Goal: Information Seeking & Learning: Understand process/instructions

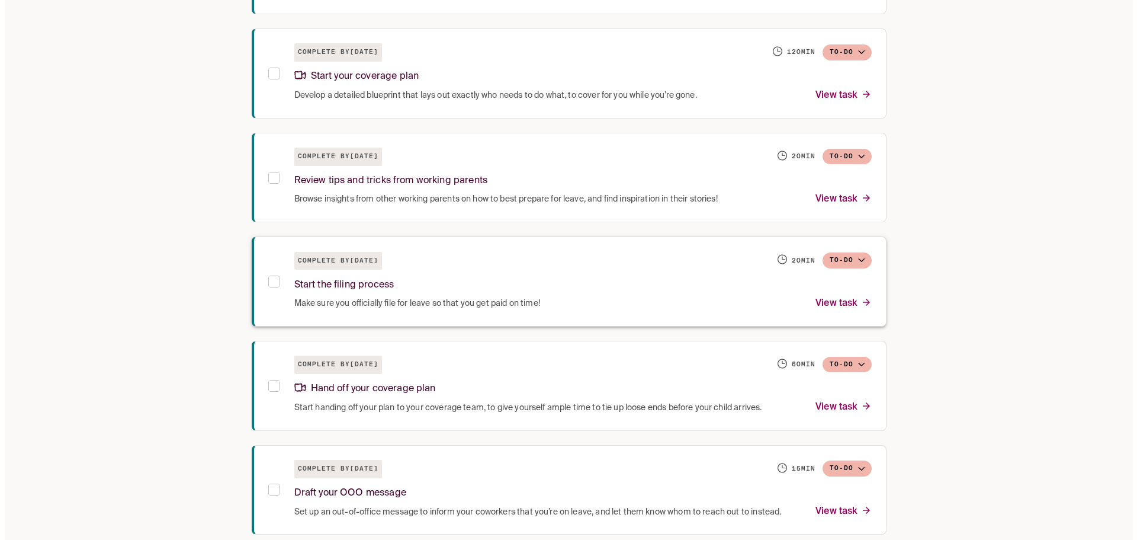
scroll to position [592, 0]
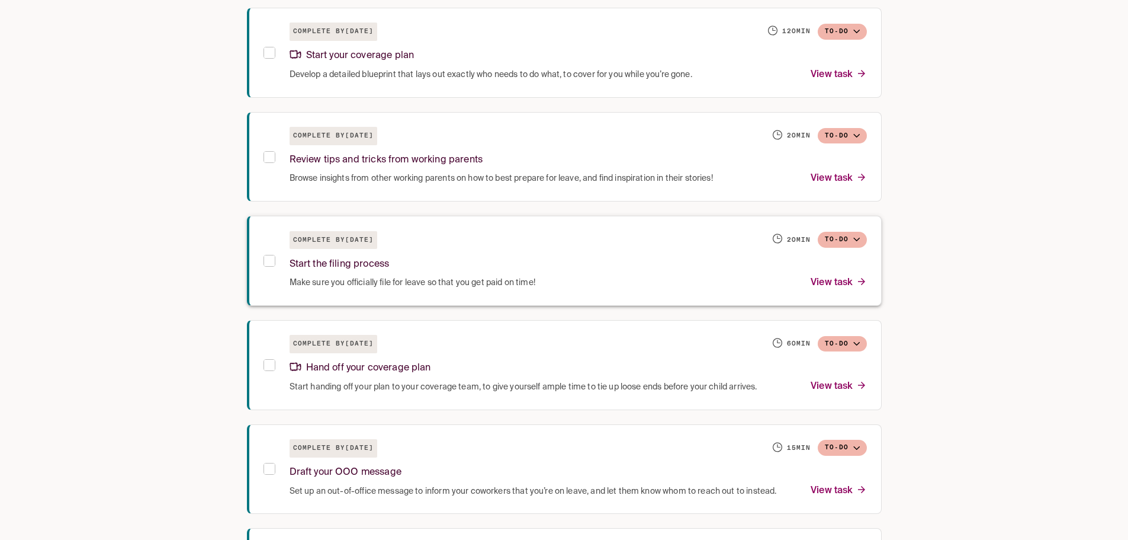
click at [364, 262] on p "Start the filing process" at bounding box center [340, 264] width 100 height 16
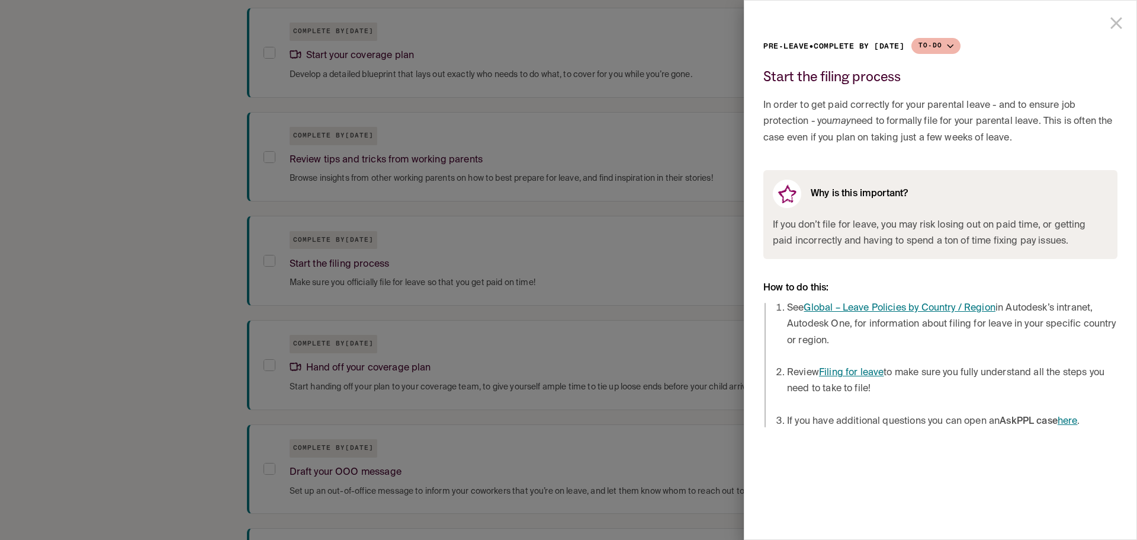
click at [862, 372] on link "Filing for leave" at bounding box center [851, 372] width 65 height 9
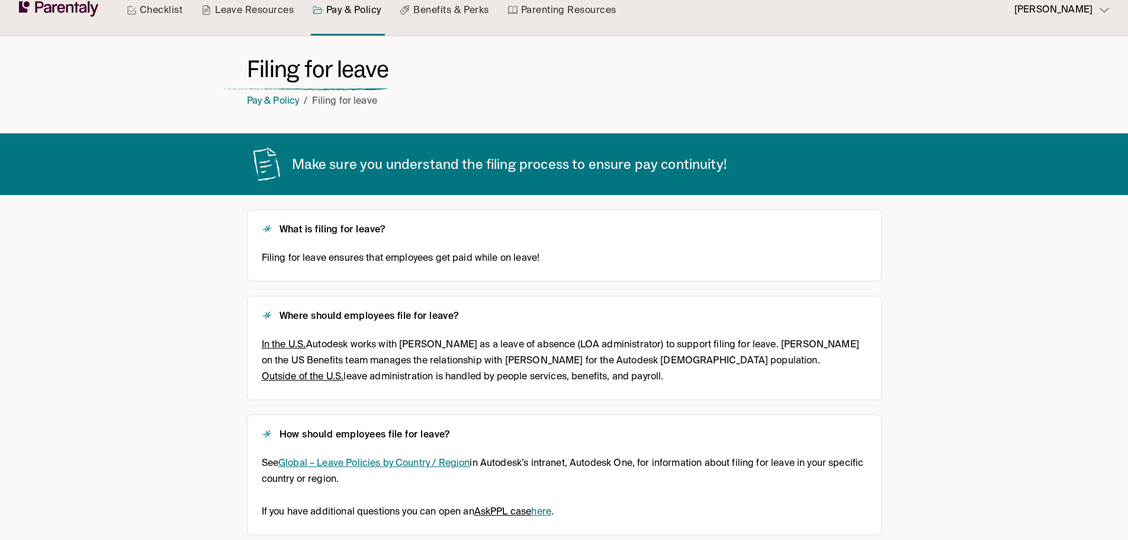
scroll to position [29, 0]
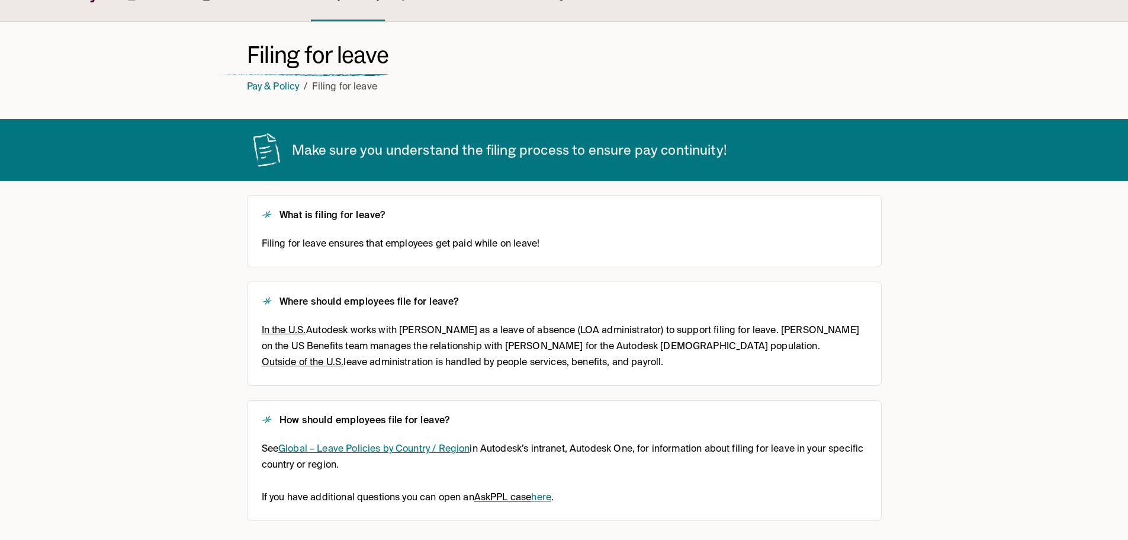
click at [289, 329] on u "In the U.S." at bounding box center [284, 330] width 45 height 9
click at [425, 450] on link "Global – Leave Policies by Country / Region" at bounding box center [373, 448] width 191 height 9
